Goal: Find specific page/section

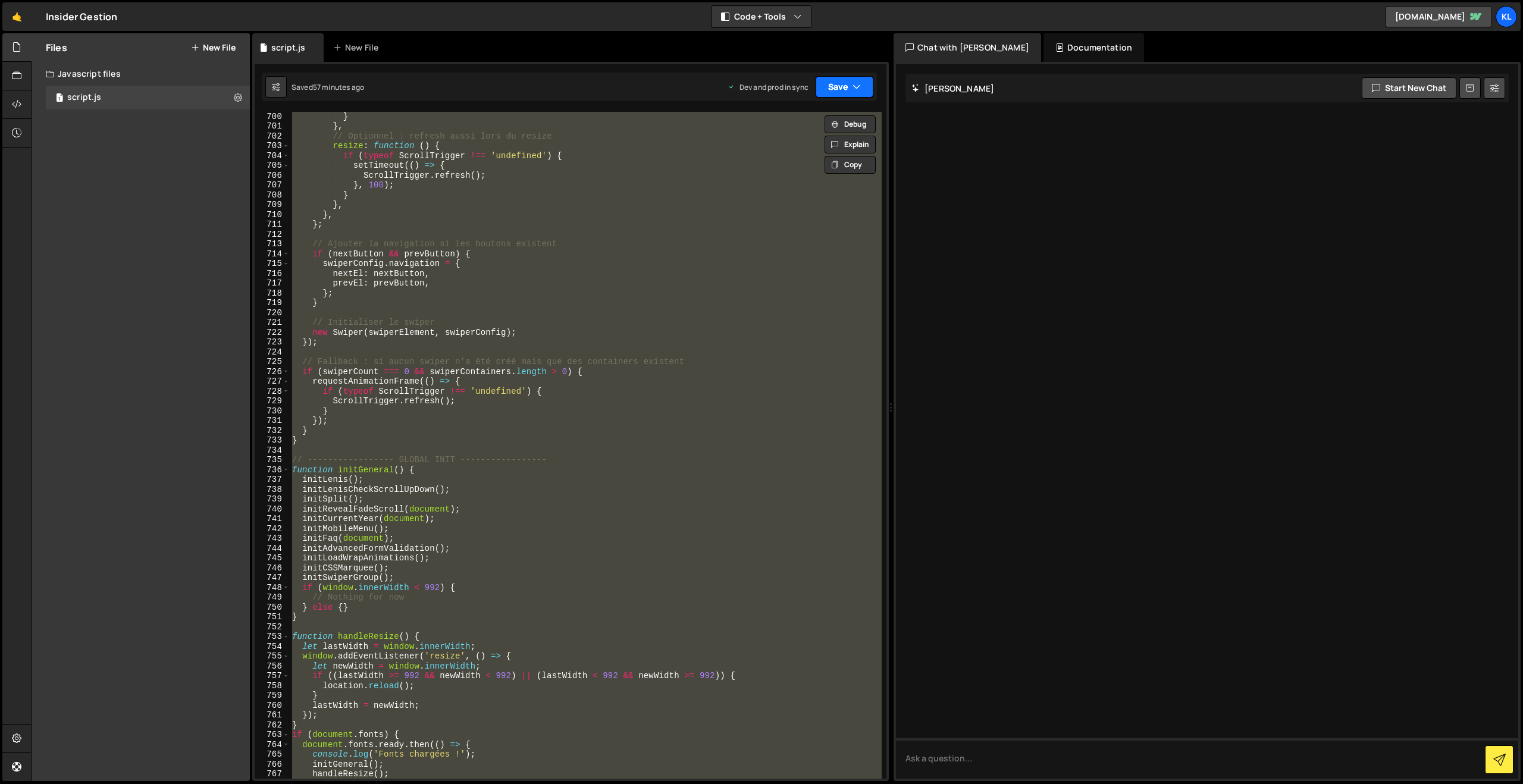
scroll to position [6880, 0]
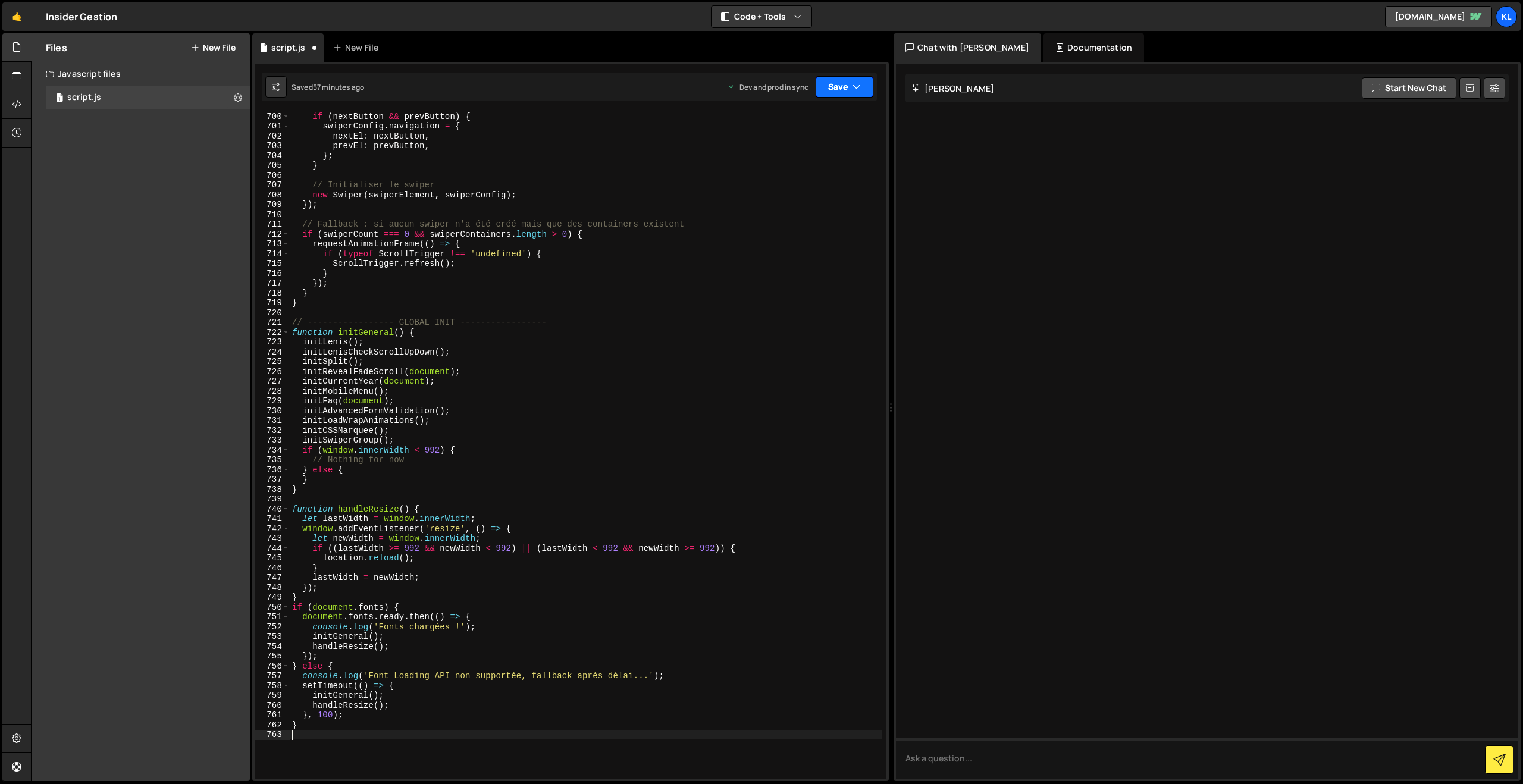
click at [831, 84] on button "Save" at bounding box center [844, 87] width 58 height 21
click at [780, 166] on div "57 minutes ago" at bounding box center [788, 167] width 50 height 10
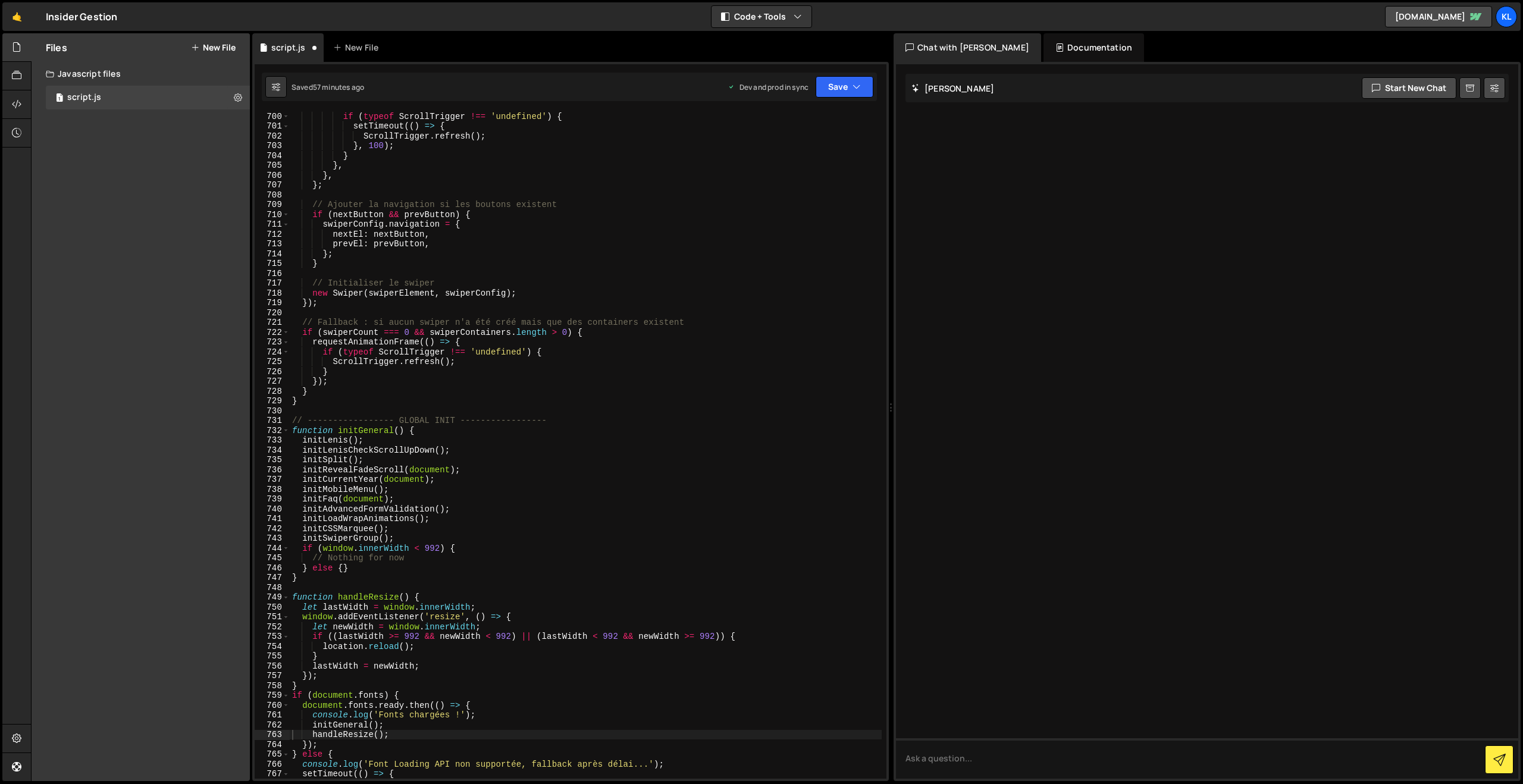
scroll to position [6860, 0]
click at [12, 10] on link "🤙" at bounding box center [17, 16] width 29 height 28
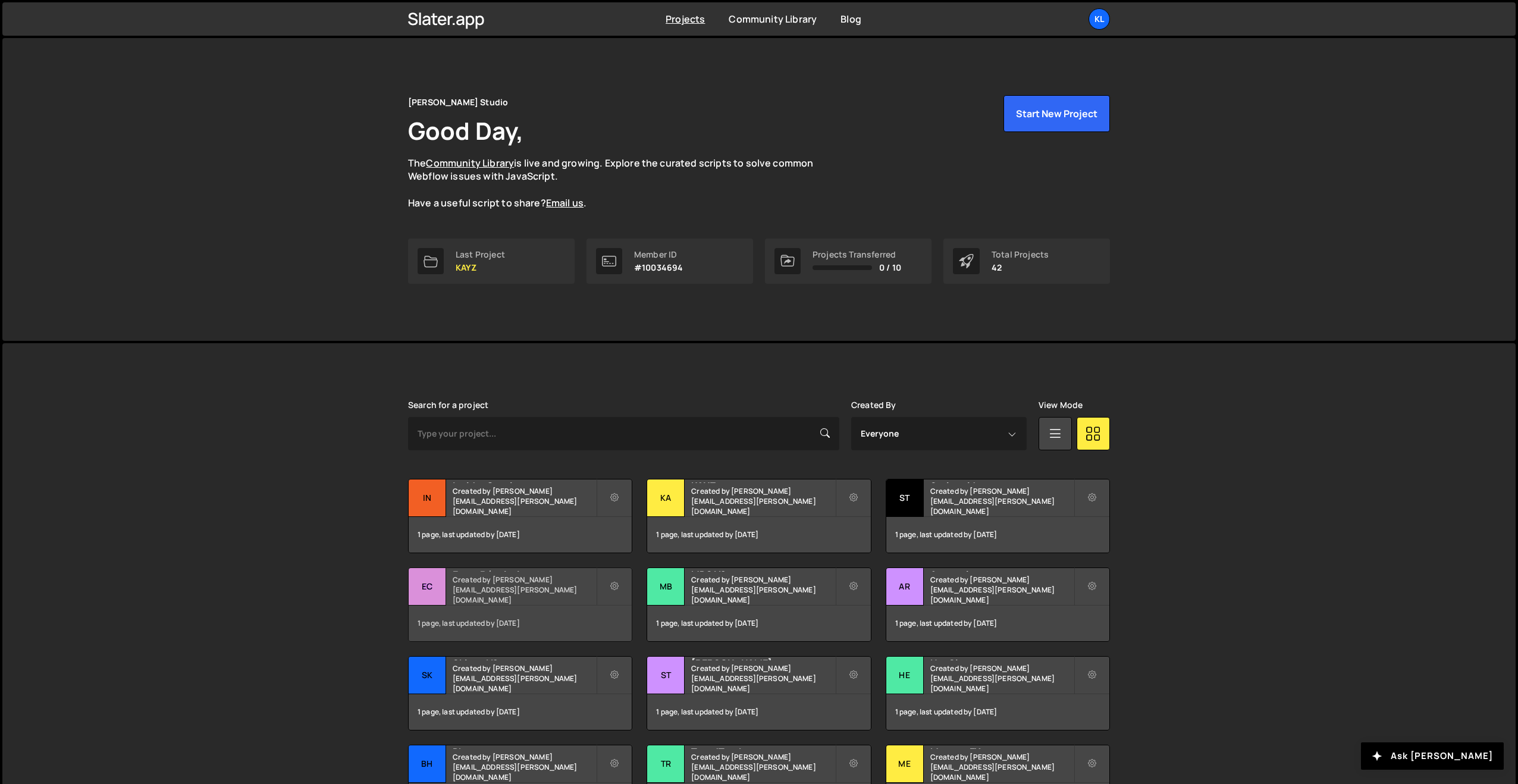
click at [510, 602] on div "Ecom Révolution Created by clem.deodat@gmail.com" at bounding box center [520, 586] width 223 height 37
